Goal: Task Accomplishment & Management: Use online tool/utility

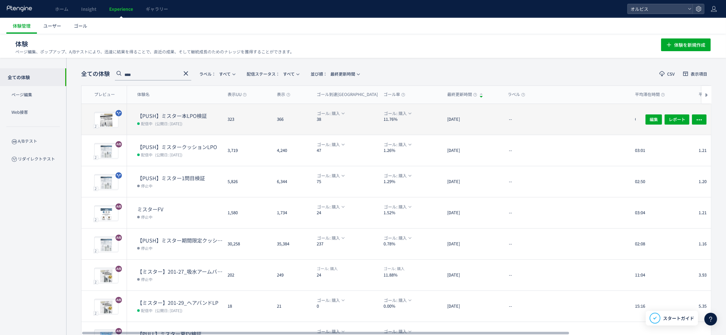
click at [161, 115] on dt "【PUSH】ミスター本LPO検証" at bounding box center [179, 115] width 85 height 7
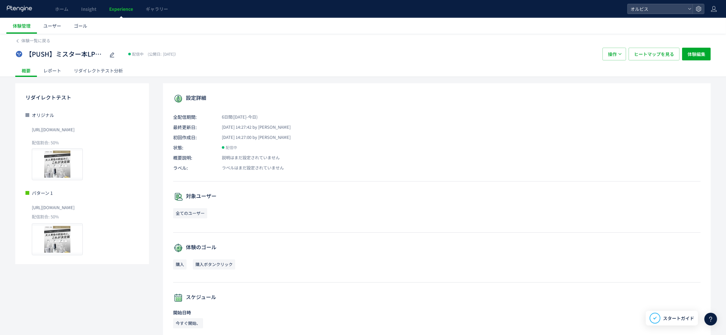
click at [82, 71] on div "リダイレクトテスト分析" at bounding box center [98, 70] width 62 height 13
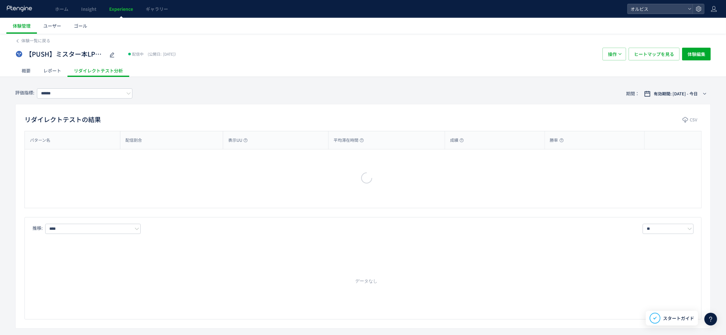
type input "**"
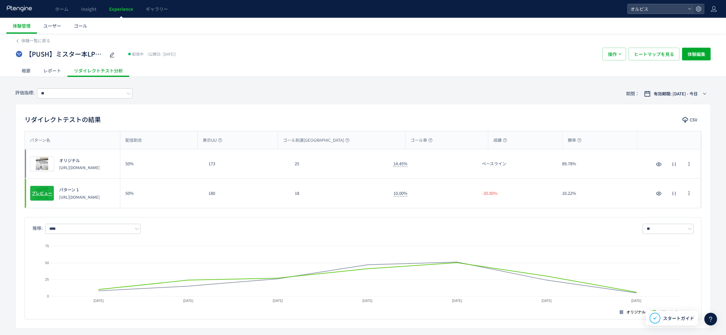
click at [40, 195] on span "プレビュー" at bounding box center [42, 194] width 21 height 6
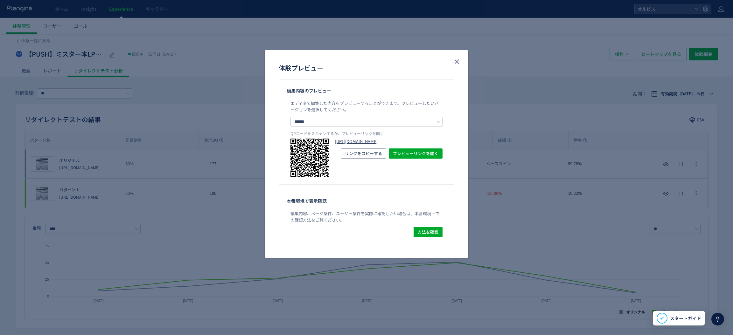
click at [352, 141] on link "[URL][DOMAIN_NAME]" at bounding box center [389, 142] width 108 height 6
click at [457, 62] on use "close" at bounding box center [457, 62] width 4 height 4
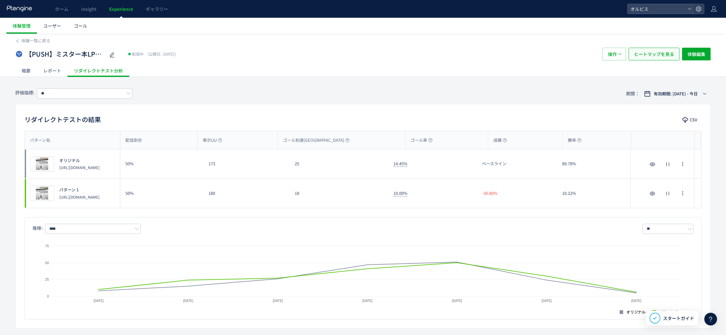
click at [642, 57] on span "ヒートマップを見る" at bounding box center [654, 54] width 40 height 13
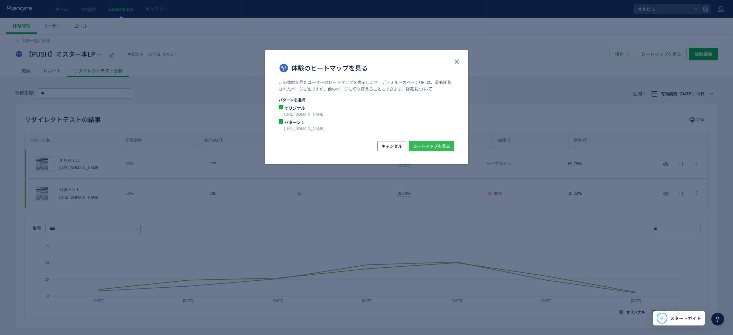
click at [420, 147] on span "ヒートマップを見る" at bounding box center [431, 146] width 37 height 10
